Goal: Information Seeking & Learning: Learn about a topic

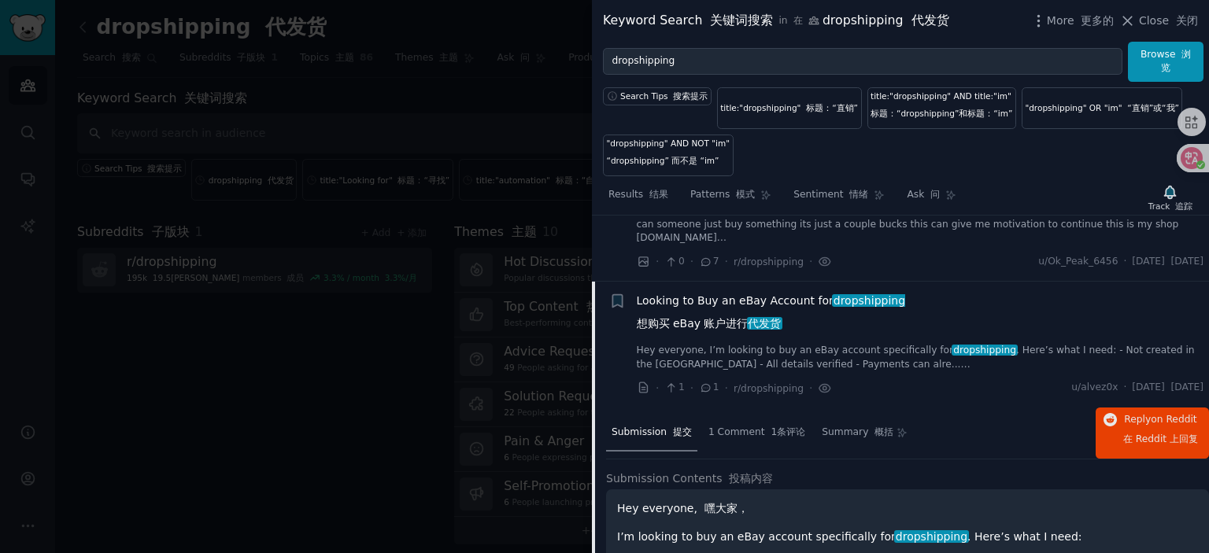
scroll to position [954, 0]
click at [744, 308] on span "Looking to Buy an eBay Account for dropshipping 想购买 eBay 账户进行 代发货" at bounding box center [771, 317] width 269 height 46
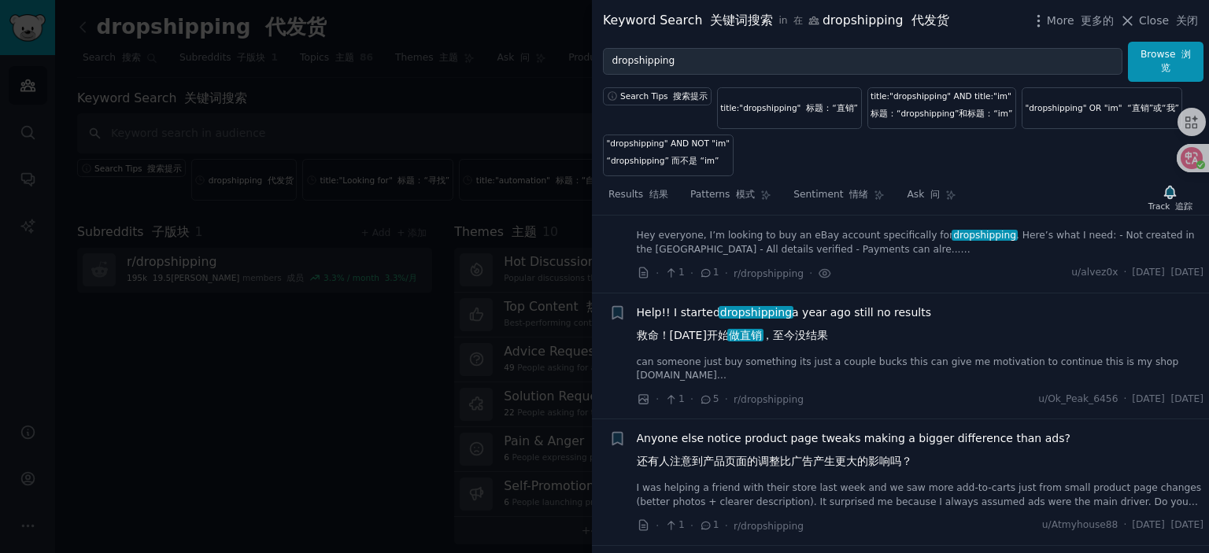
scroll to position [1111, 0]
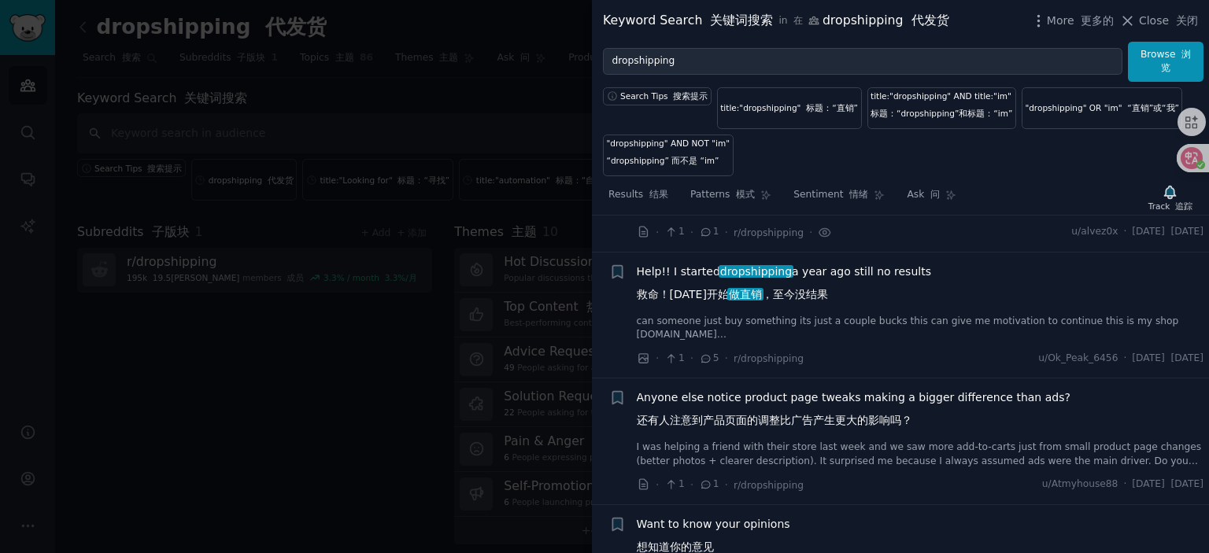
click at [682, 276] on span "Help!! I started dropshipping a year ago still no results 救命！[DATE]开始 做直销 ，至今没结果" at bounding box center [784, 287] width 294 height 46
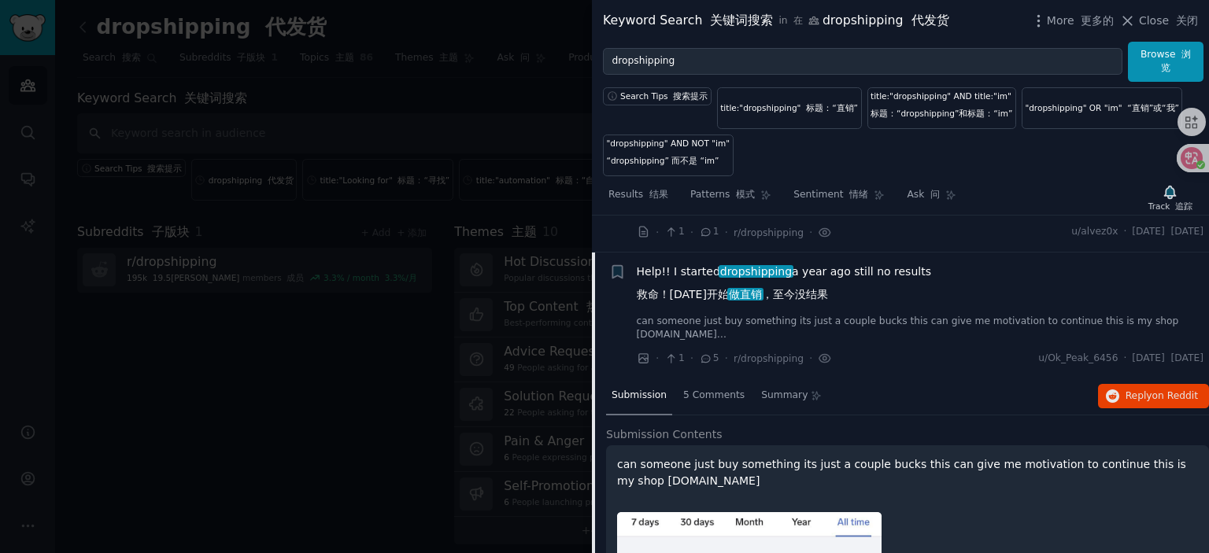
scroll to position [1158, 0]
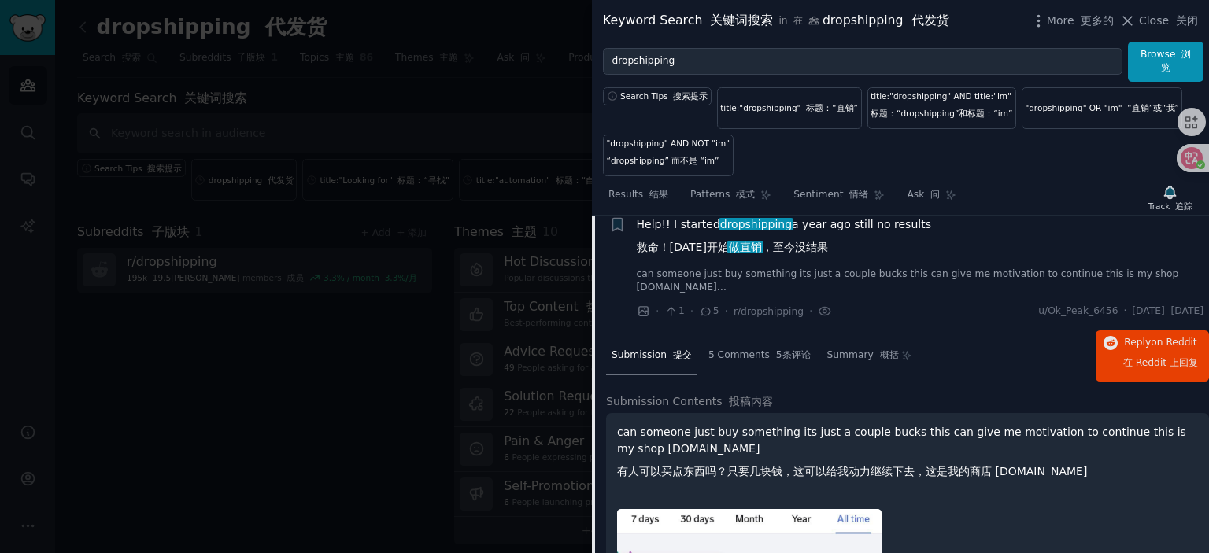
click at [691, 235] on span "Help!! I started dropshipping a year ago still no results 救命！[DATE]开始 做直销 ，至今没结果" at bounding box center [784, 239] width 294 height 46
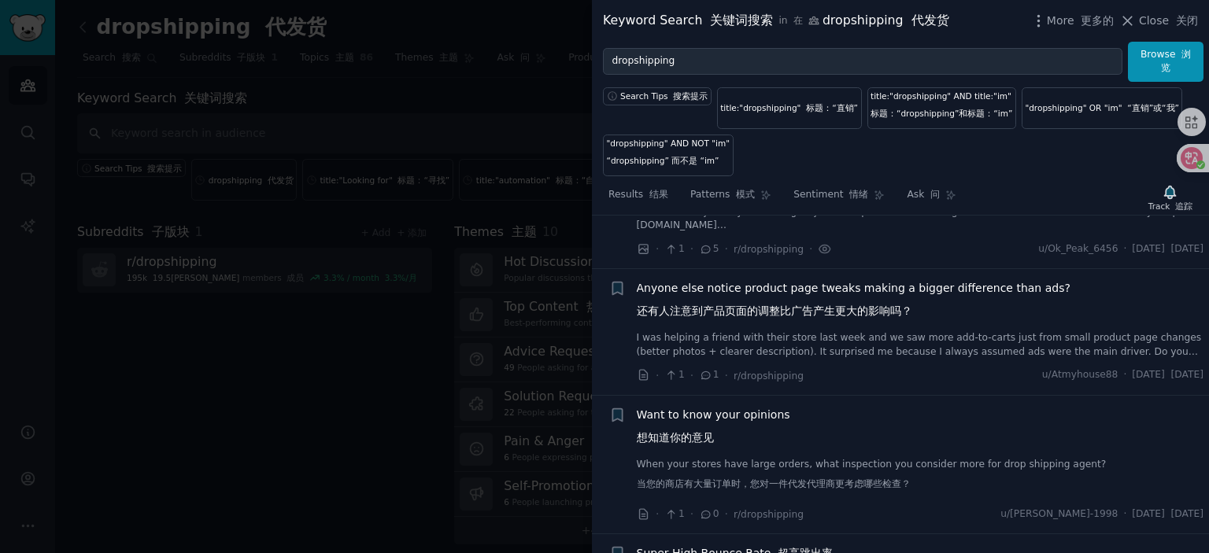
scroll to position [1237, 0]
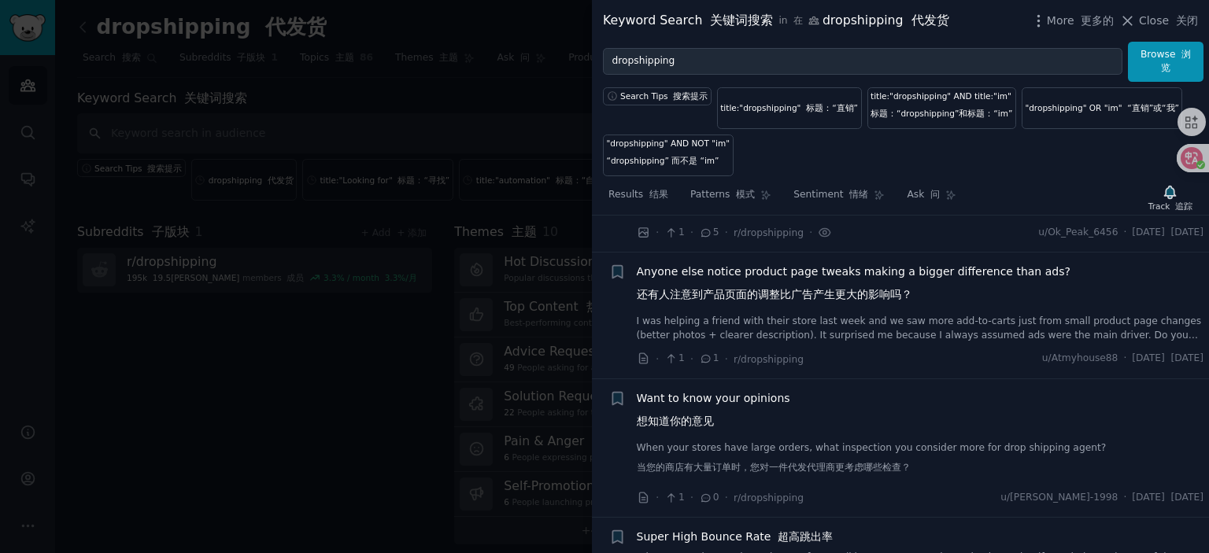
click at [743, 280] on span "Anyone else notice product page tweaks making a bigger difference than ads? 还有人…" at bounding box center [854, 287] width 434 height 46
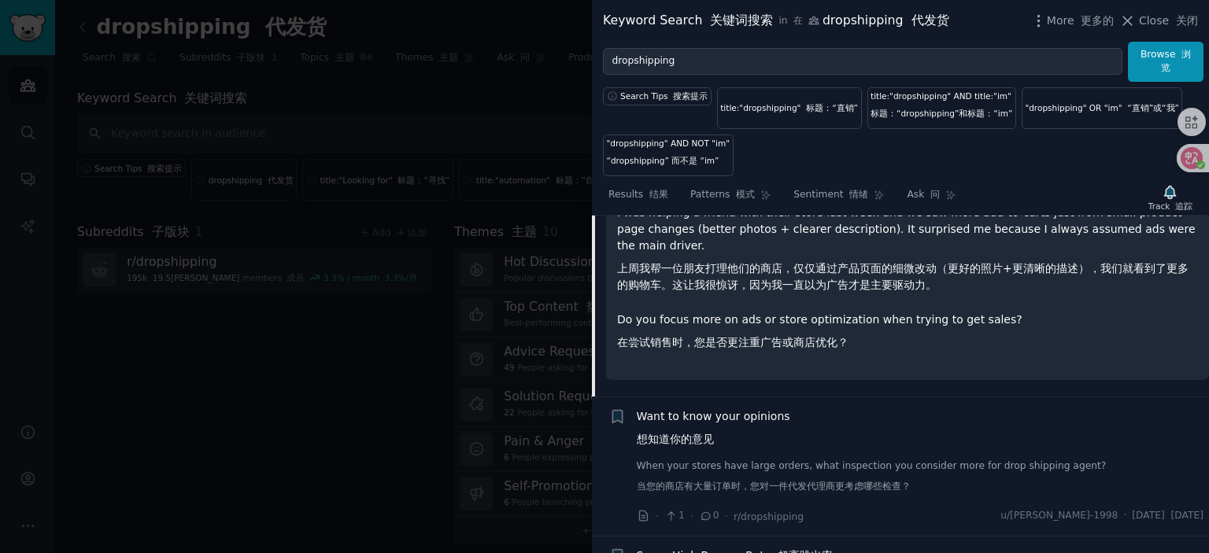
scroll to position [1529, 0]
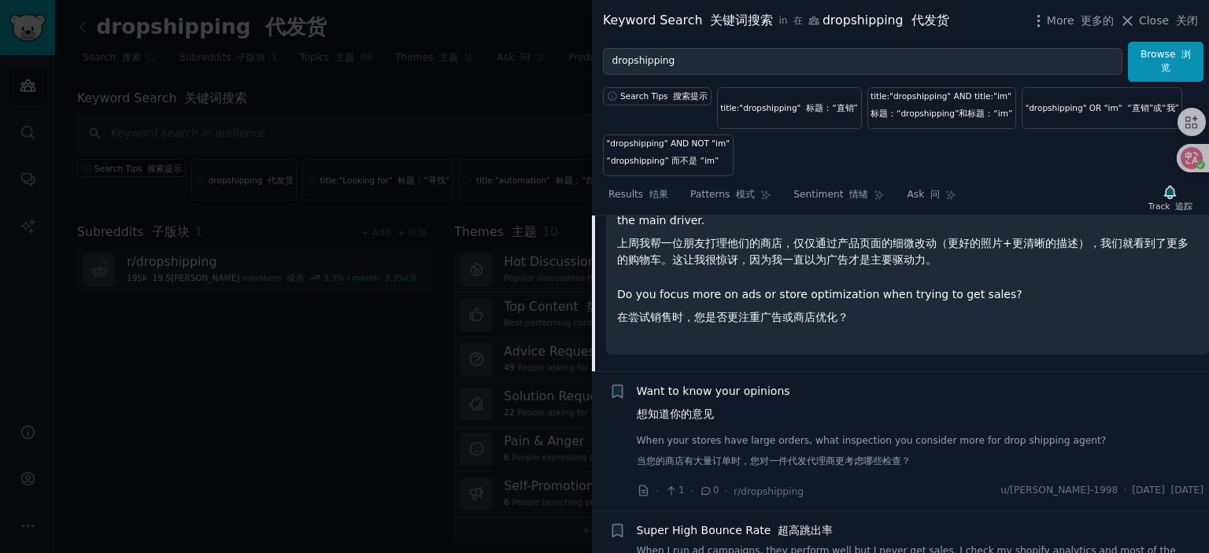
click at [711, 395] on span "Want to know your opinions 想知道你的意见" at bounding box center [713, 406] width 153 height 46
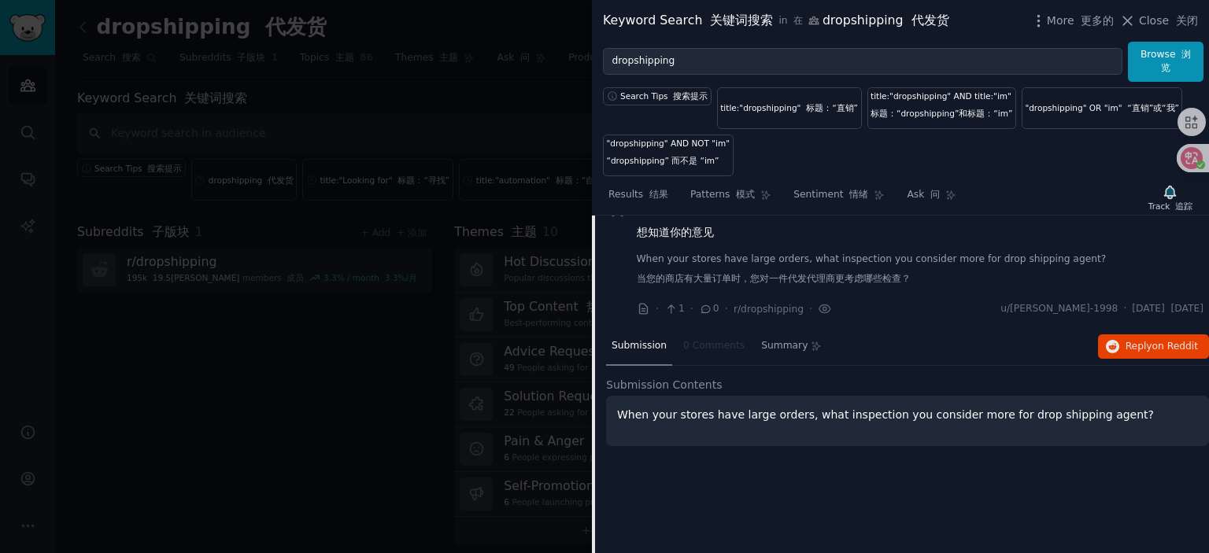
scroll to position [1411, 0]
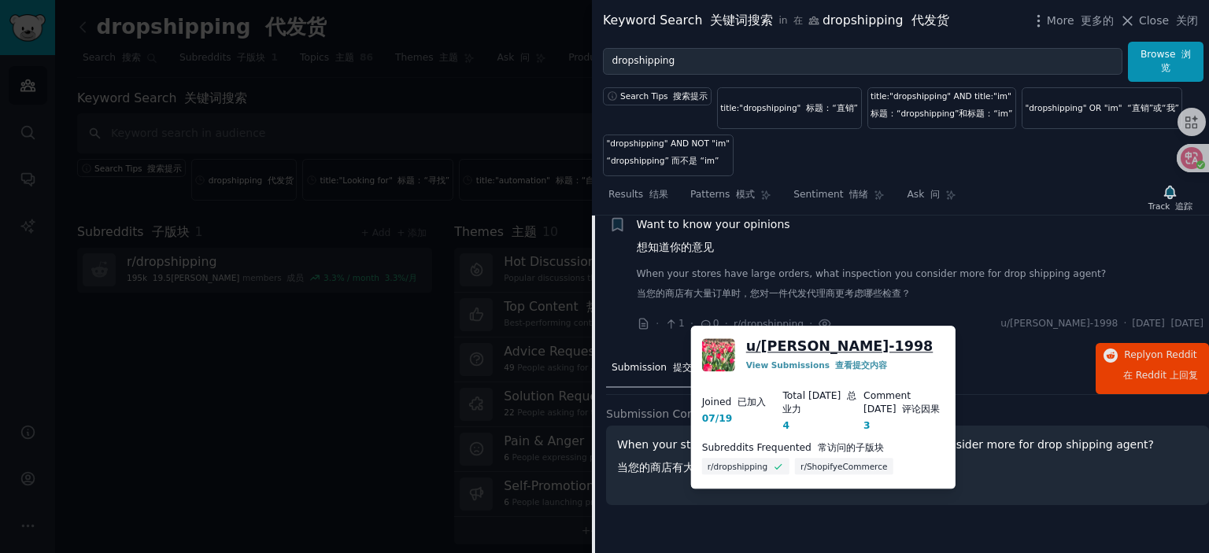
click at [792, 344] on link "u/ [PERSON_NAME]-1998" at bounding box center [839, 347] width 187 height 20
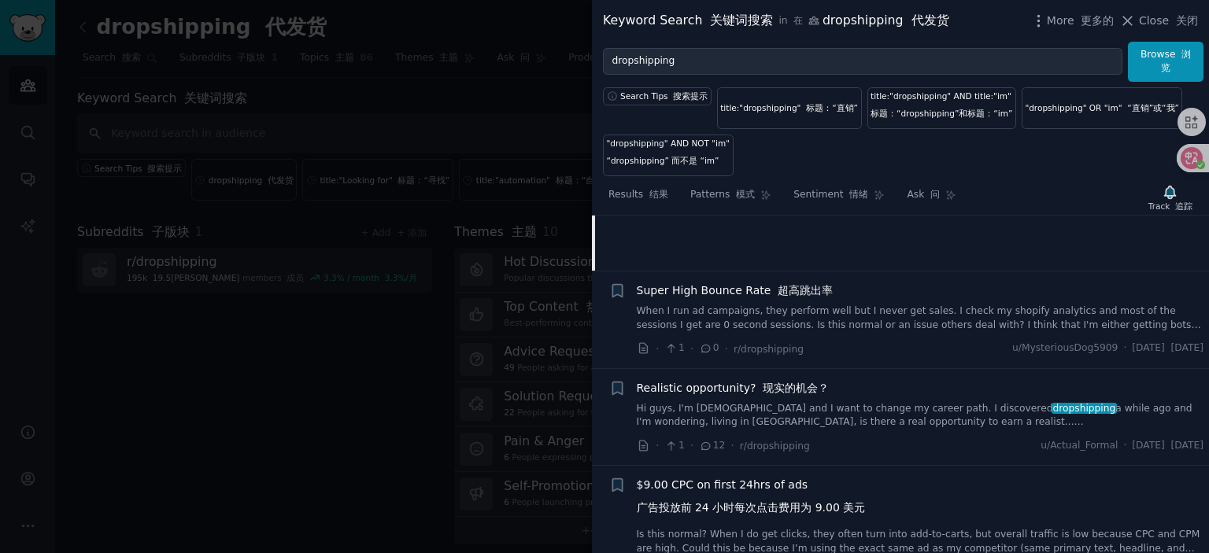
scroll to position [1726, 0]
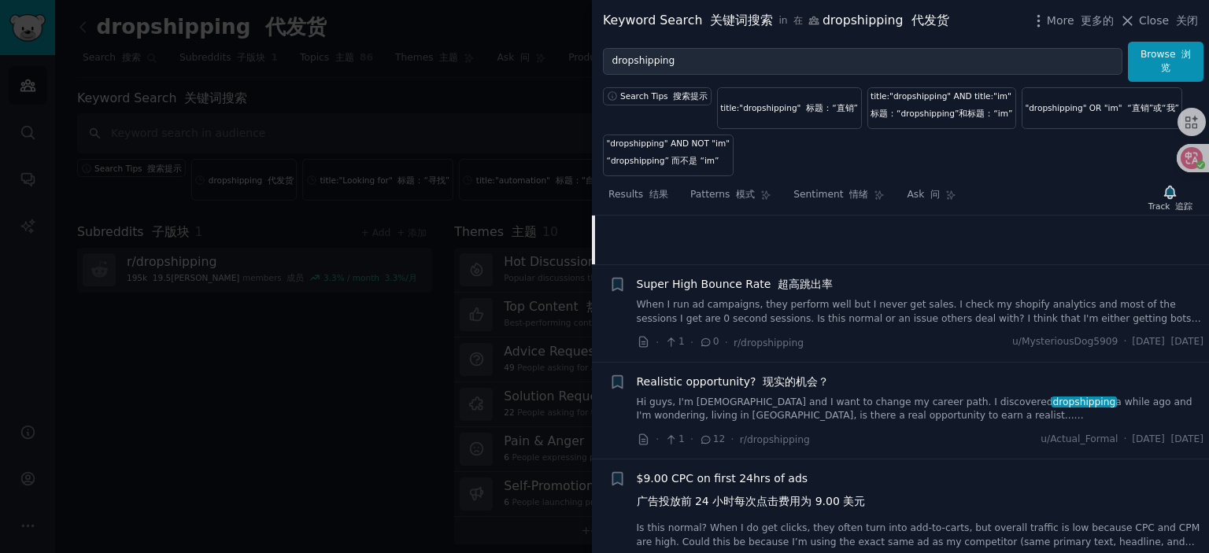
click at [740, 290] on span "Super High Bounce Rate 超高跳出率" at bounding box center [735, 284] width 197 height 17
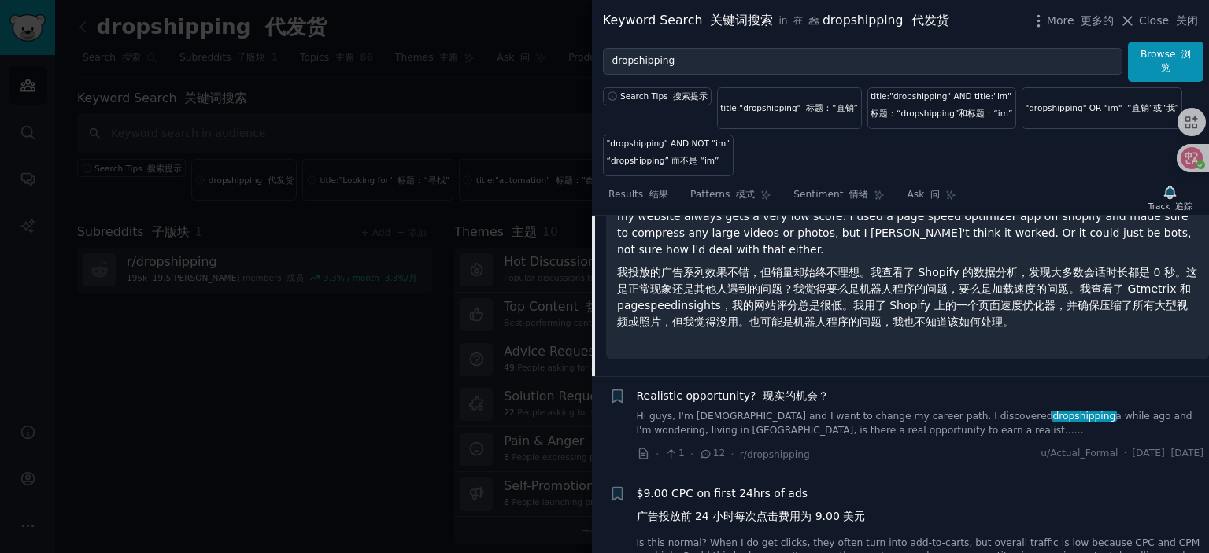
scroll to position [1864, 0]
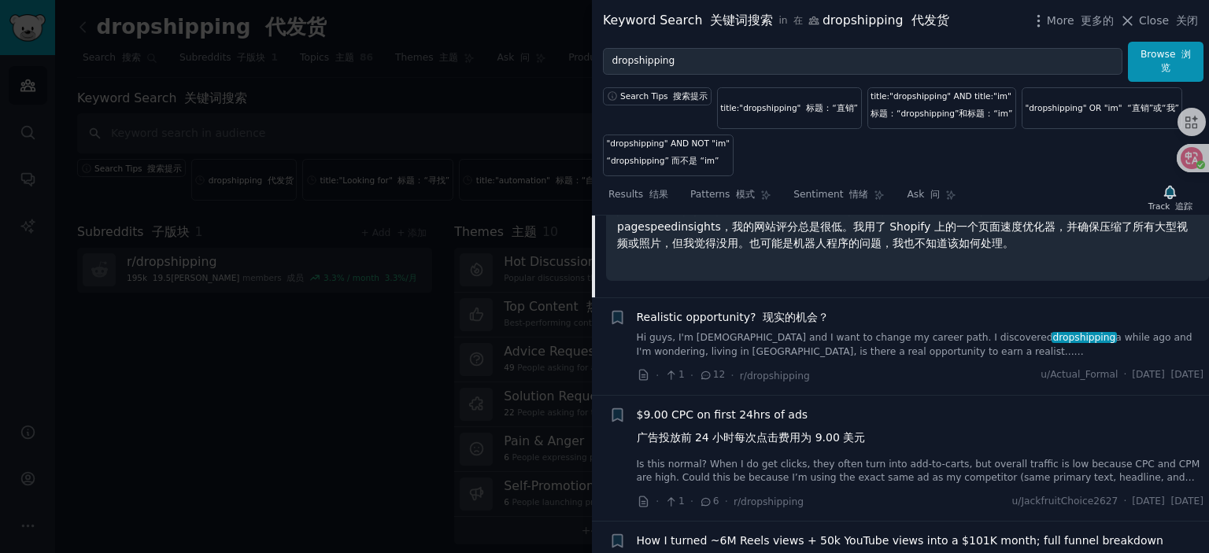
click at [768, 322] on font "现实的机会？" at bounding box center [795, 317] width 66 height 13
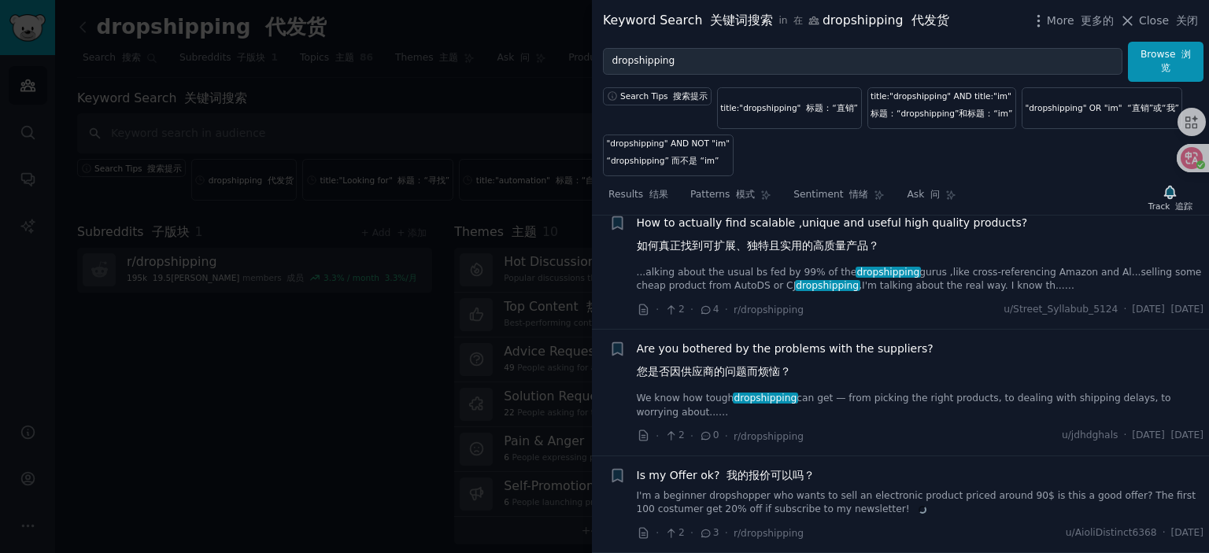
scroll to position [2276, 0]
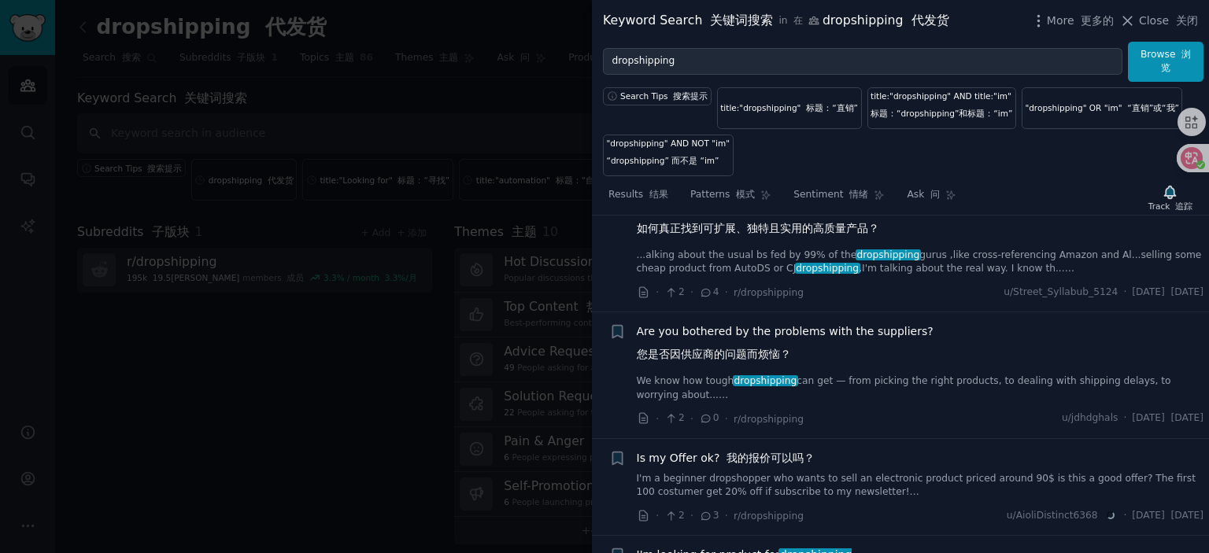
click at [739, 340] on span "Are you bothered by the problems with the suppliers? 您是否因供应商的问题而烦恼？" at bounding box center [785, 346] width 297 height 46
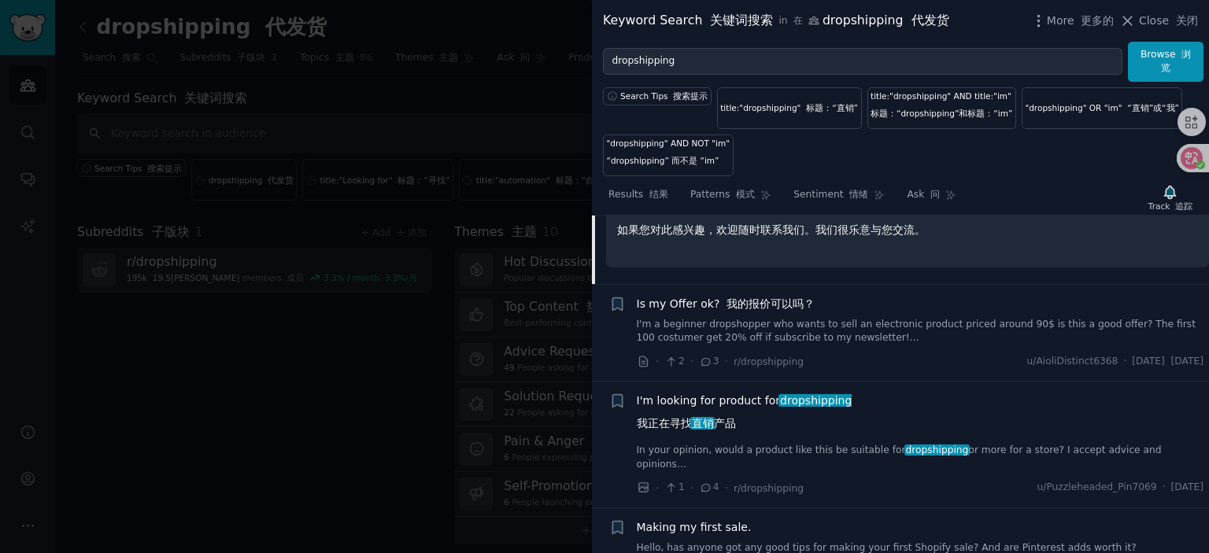
scroll to position [2594, 0]
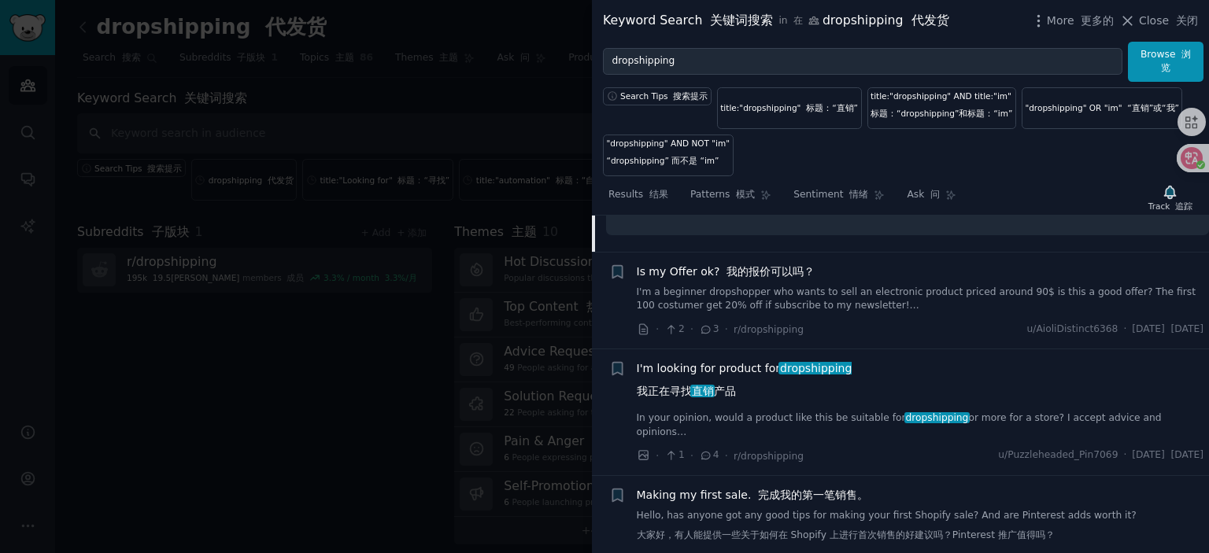
click at [722, 360] on span "I'm looking for product for dropshipping 我正在寻找 直销 产品" at bounding box center [745, 383] width 216 height 46
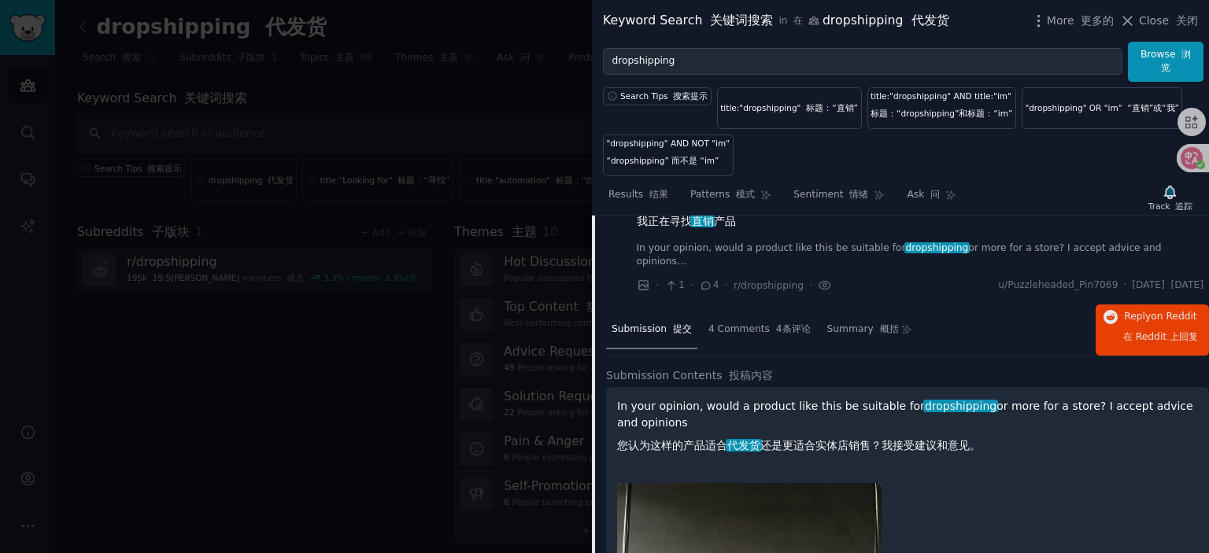
scroll to position [2345, 0]
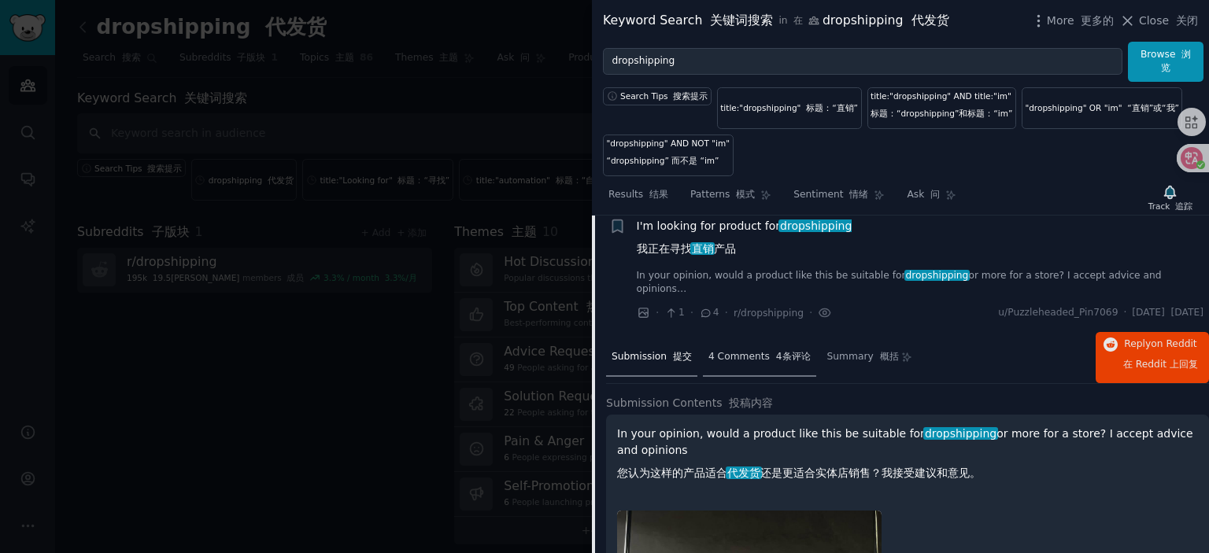
click at [756, 364] on span "4 Comments 4条评论" at bounding box center [759, 357] width 102 height 14
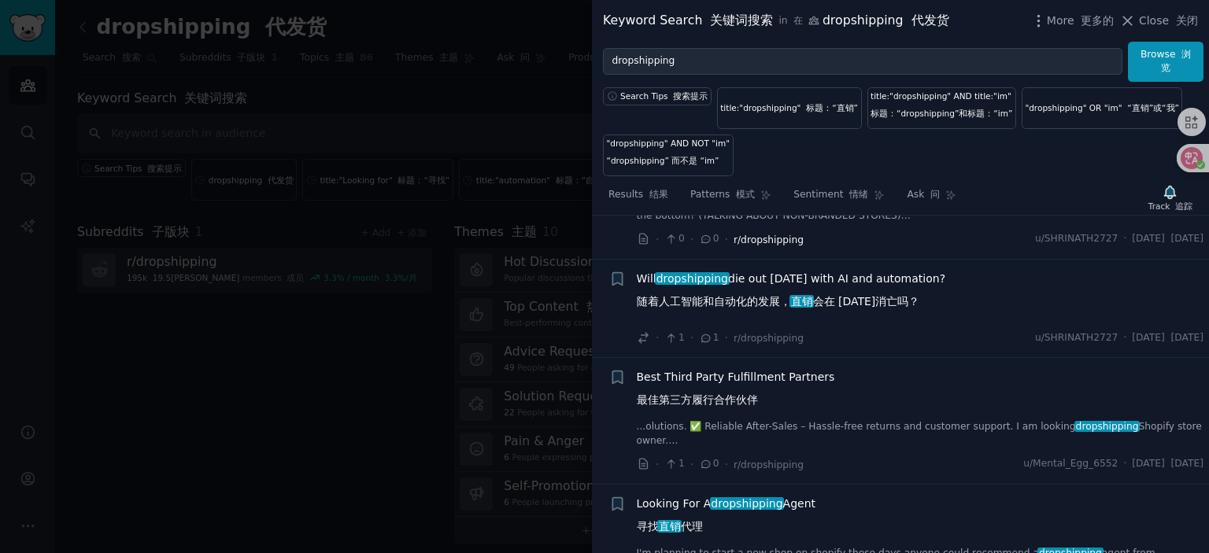
scroll to position [3053, 0]
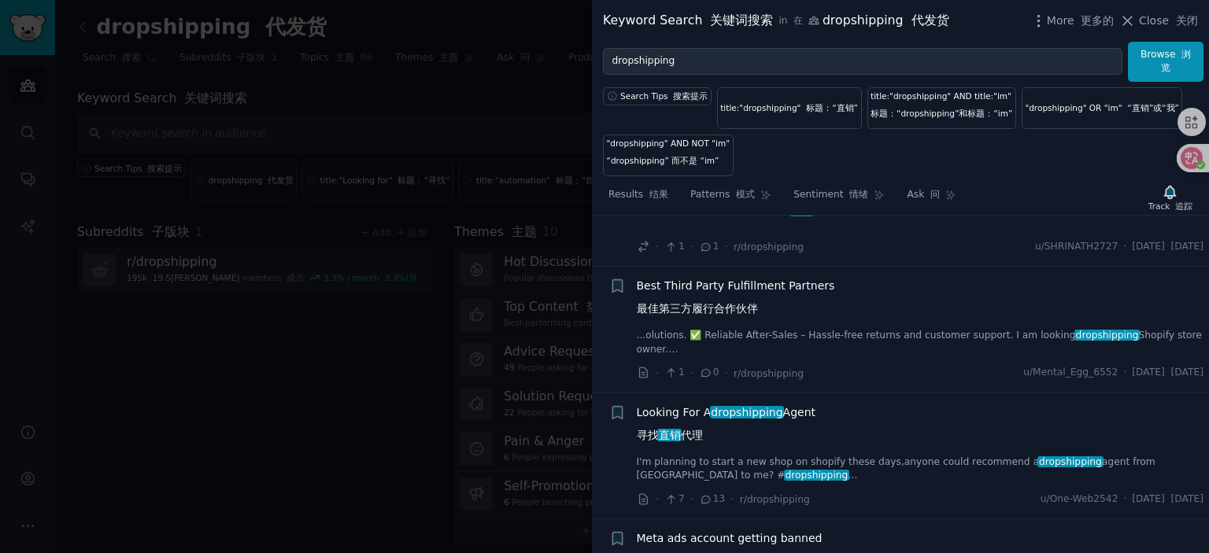
click at [674, 422] on li "+ Looking For A dropshipping Agent 寻找 直销 代理 I'm planning to start a new shop on…" at bounding box center [900, 456] width 617 height 126
click at [674, 424] on span "Looking For A dropshipping Agent 寻找 直销 代理" at bounding box center [726, 427] width 179 height 46
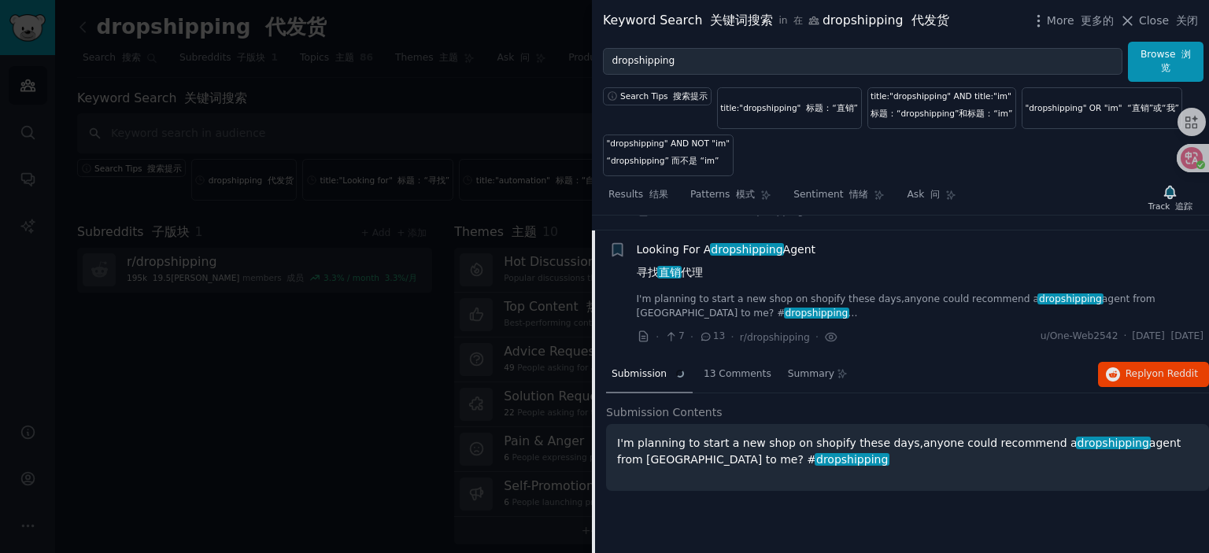
scroll to position [2944, 0]
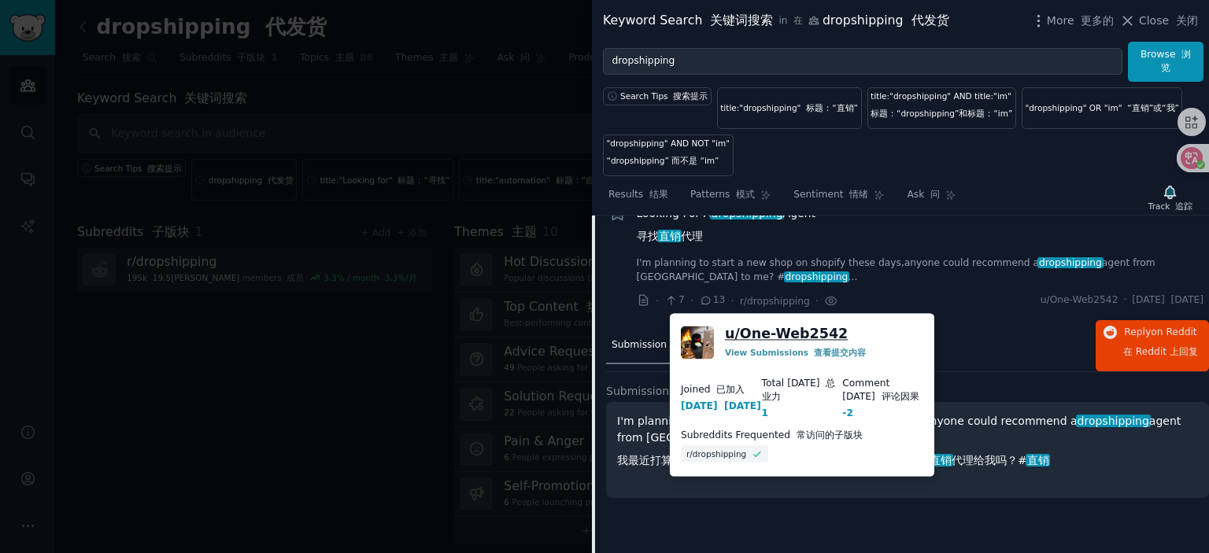
click at [788, 333] on link "u/ One-Web2542" at bounding box center [786, 334] width 123 height 20
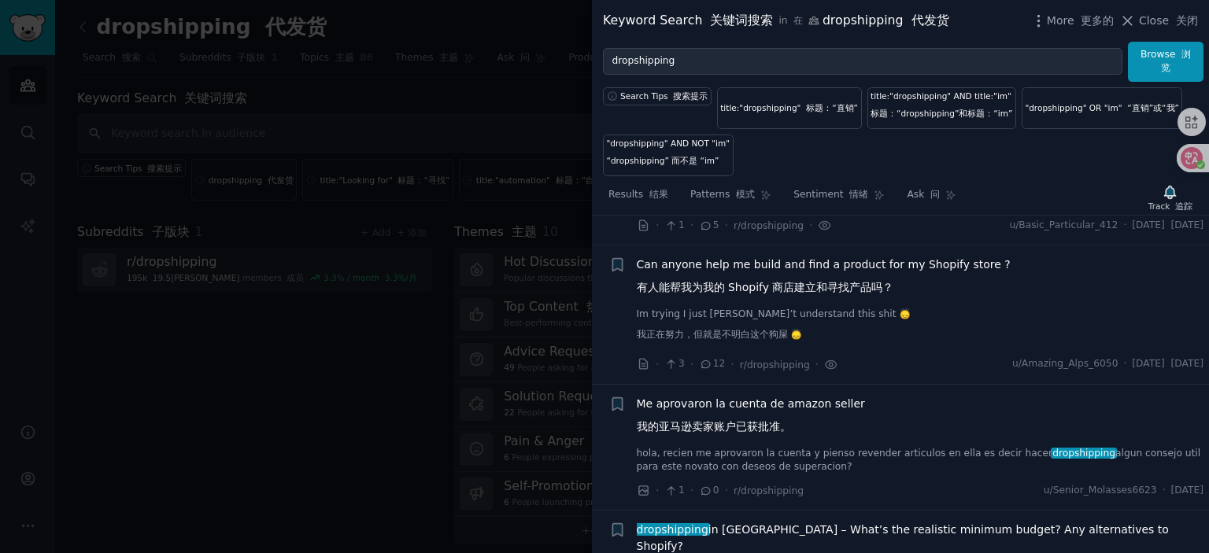
scroll to position [3653, 0]
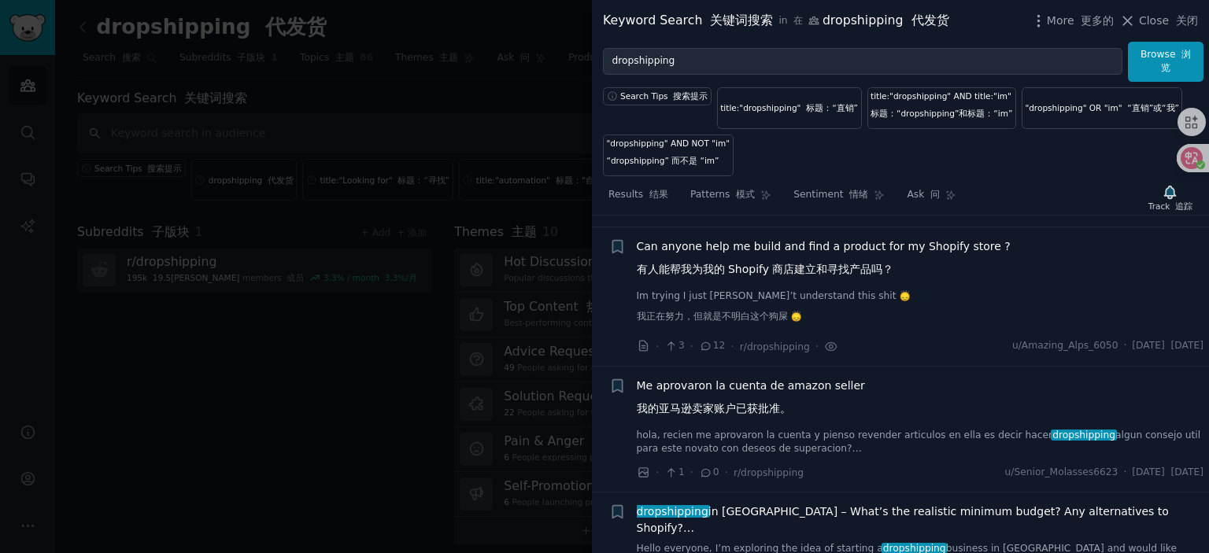
click at [763, 254] on li "+ Can anyone help me build and find a product for my Shopify store ? 有人能帮我为我的 S…" at bounding box center [900, 296] width 617 height 138
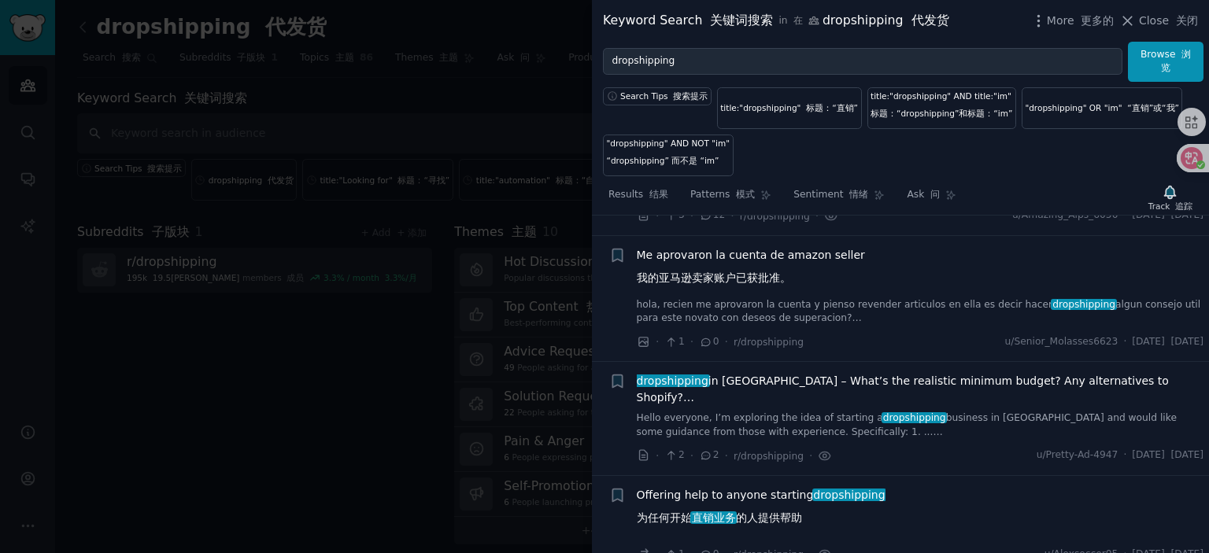
scroll to position [3810, 0]
